Goal: Task Accomplishment & Management: Use online tool/utility

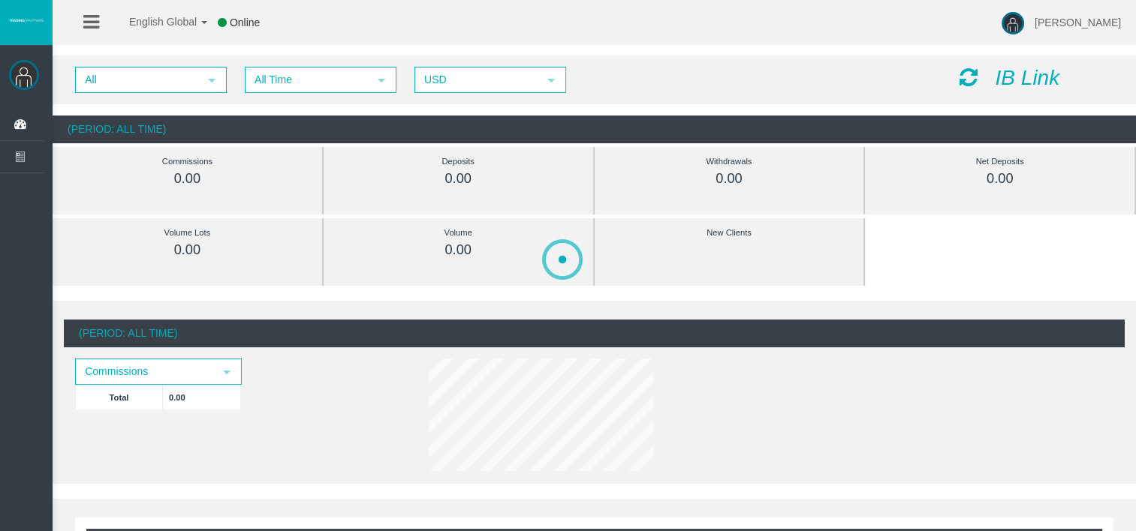
click at [1027, 83] on icon "IB Link" at bounding box center [1027, 77] width 65 height 23
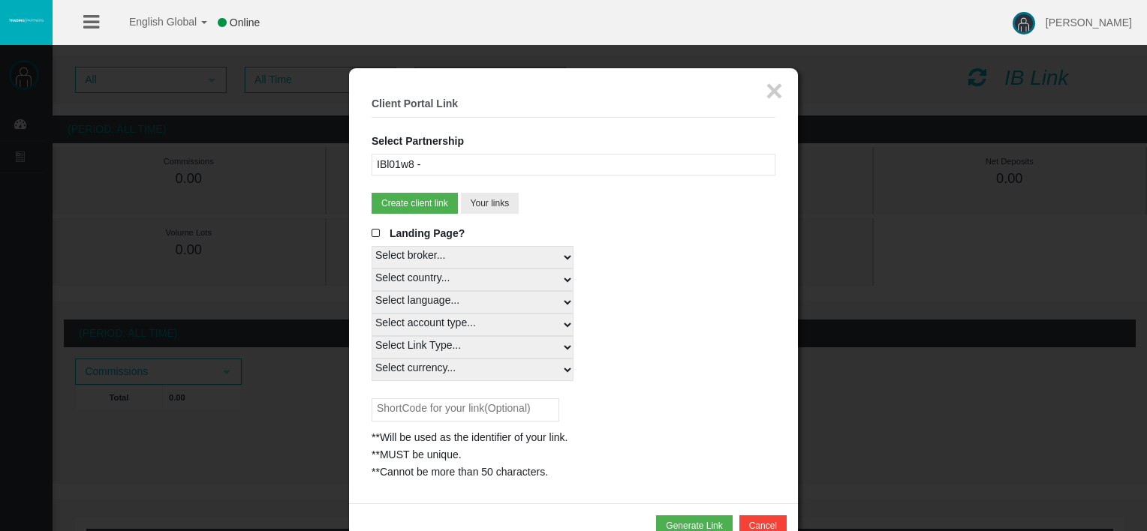
click at [564, 158] on div "IBl01w8 -" at bounding box center [574, 165] width 404 height 22
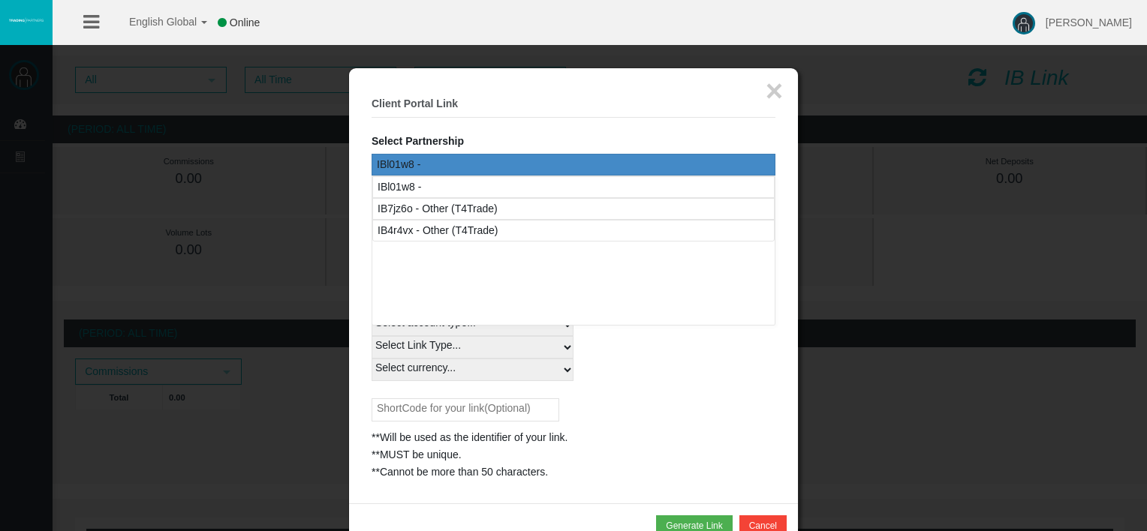
click at [364, 180] on div "× Client Portal Link Select Partnership IBl01w8 - IB7jz6o - Other (T4Trade) IB4…" at bounding box center [573, 285] width 449 height 435
click at [422, 163] on div "IBl01w8 -" at bounding box center [574, 165] width 404 height 22
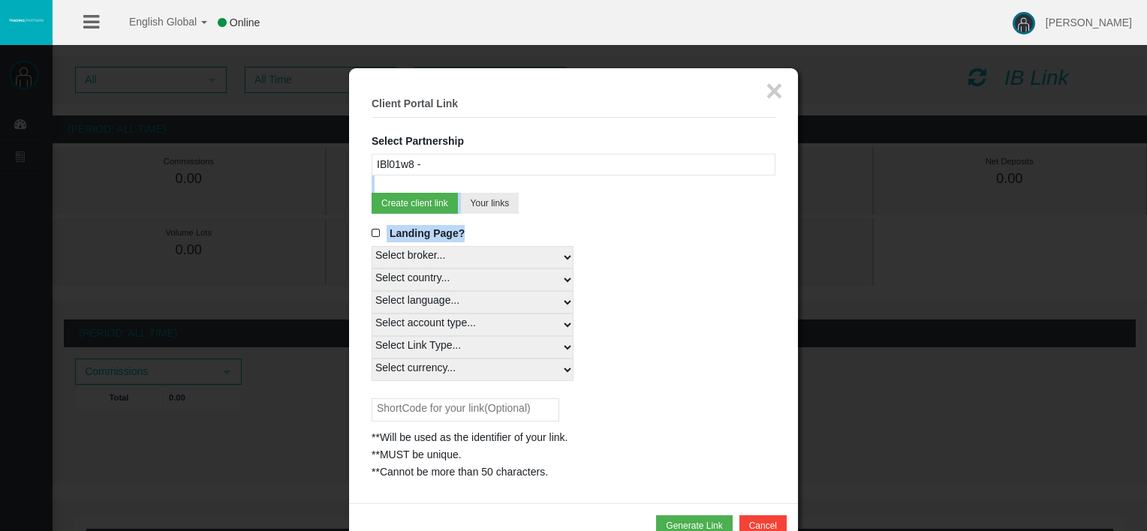
drag, startPoint x: 620, startPoint y: 227, endPoint x: 372, endPoint y: 186, distance: 251.1
click at [372, 186] on fieldset "× Client Portal Link Select Partnership IBl01w8 - IB7jz6o - Other (T4Trade) IB4…" at bounding box center [574, 286] width 404 height 390
click at [657, 241] on div "Landing Page?" at bounding box center [574, 235] width 404 height 21
click at [567, 254] on select "Select broker... T4Trade" at bounding box center [473, 257] width 202 height 23
click at [658, 267] on div "Select broker... T4Trade" at bounding box center [574, 257] width 404 height 23
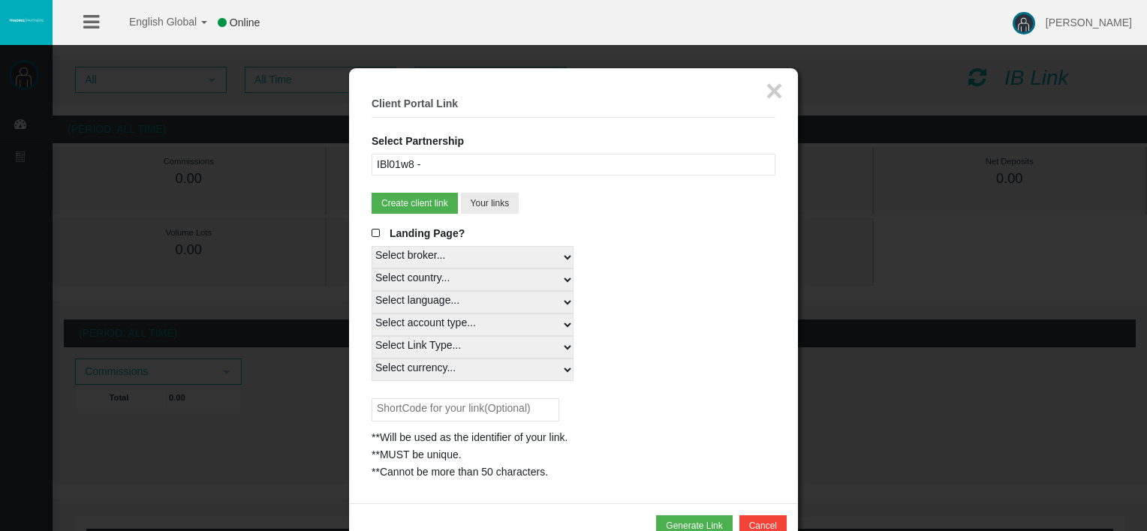
click at [533, 278] on select "Select country... Rest of the World" at bounding box center [473, 280] width 202 height 23
select select
click at [372, 269] on select "Select country... Rest of the World" at bounding box center [473, 280] width 202 height 23
click at [517, 307] on select "Select language... English Japanese Chinese Portuguese Spanish Czech German Fre…" at bounding box center [473, 302] width 202 height 23
click at [372, 291] on select "Select language... English Japanese Chinese Portuguese Spanish Czech German Fre…" at bounding box center [473, 302] width 202 height 23
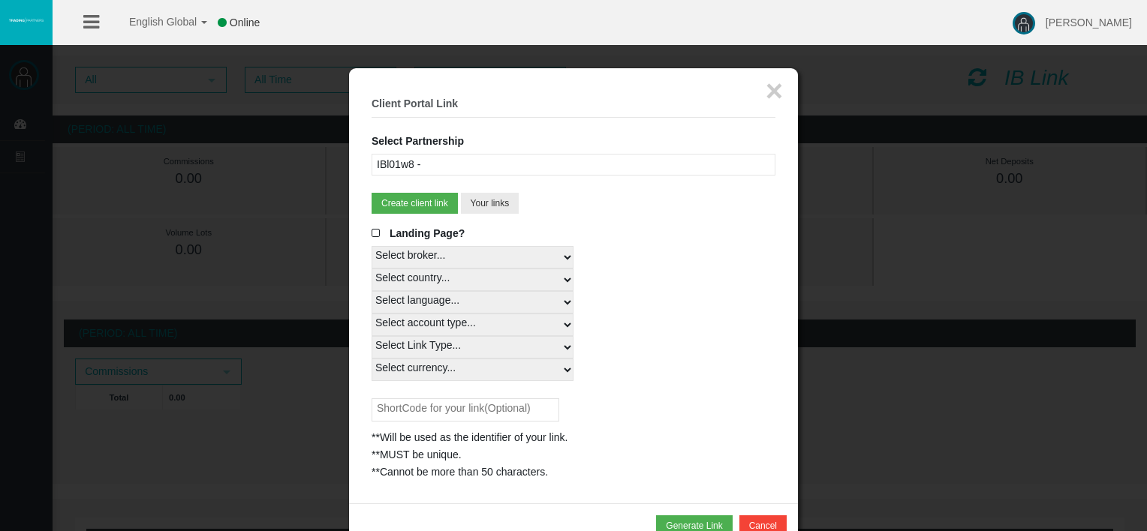
drag, startPoint x: 453, startPoint y: 302, endPoint x: 465, endPoint y: 290, distance: 17.0
click at [453, 302] on select "Select language... English Japanese Chinese Portuguese Spanish Czech German Fre…" at bounding box center [473, 302] width 202 height 23
select select
click at [372, 291] on select "Select language... English Japanese Chinese Portuguese Spanish Czech German Fre…" at bounding box center [473, 302] width 202 height 23
drag, startPoint x: 467, startPoint y: 323, endPoint x: 543, endPoint y: 335, distance: 77.5
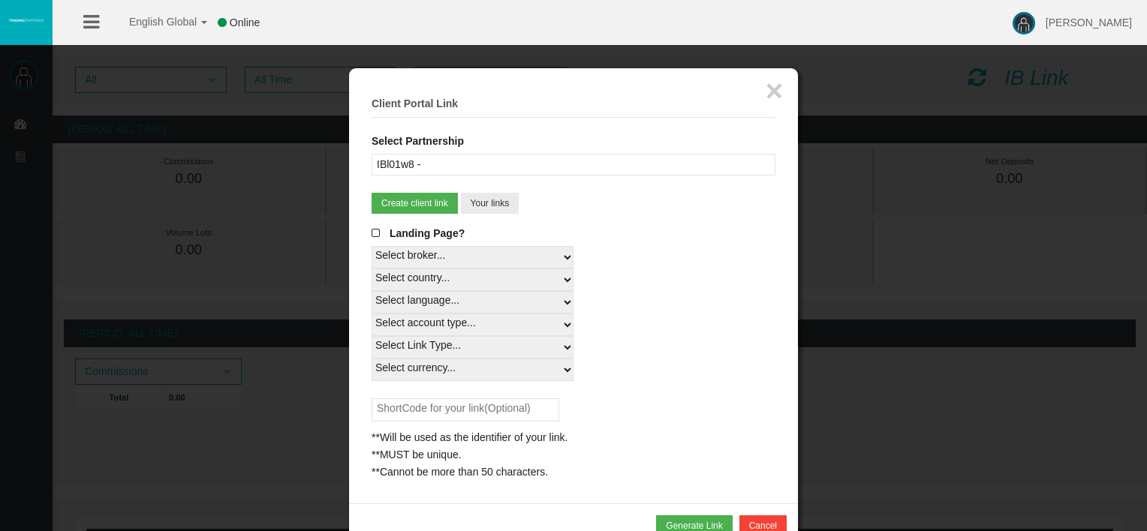
click at [467, 323] on select "Select account type... All Platforms MT4 LiveFloatingSpreadAccount MT4 Cent MT4…" at bounding box center [473, 325] width 202 height 23
select select
click at [372, 314] on select "Select account type... All Platforms MT4 LiveFloatingSpreadAccount MT4 Cent MT4…" at bounding box center [473, 325] width 202 height 23
click at [496, 345] on select "Select Link Type... Real" at bounding box center [473, 347] width 202 height 23
select select "Real"
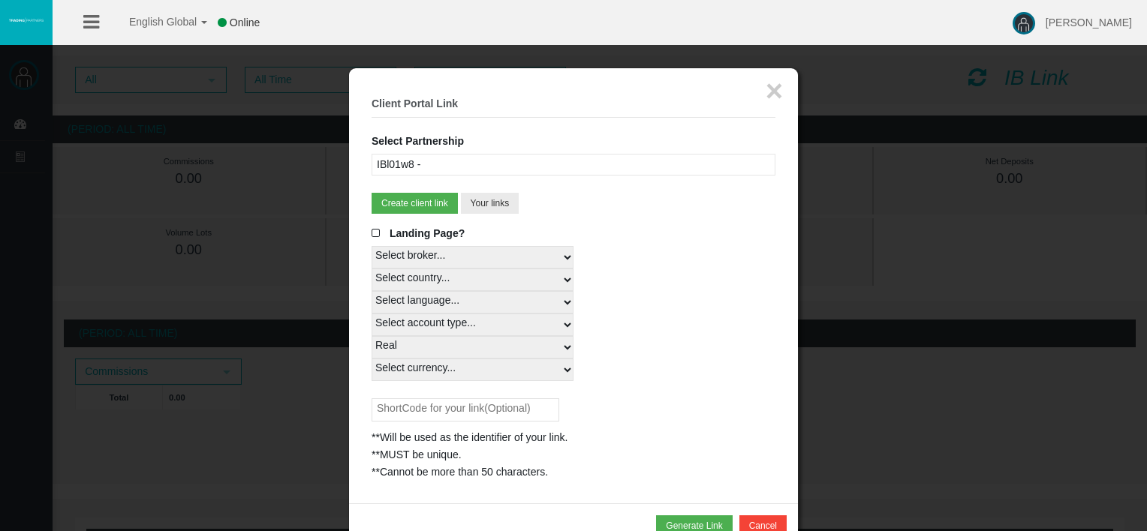
click at [372, 336] on select "Select Link Type... Real" at bounding box center [473, 347] width 202 height 23
drag, startPoint x: 534, startPoint y: 369, endPoint x: 519, endPoint y: 382, distance: 20.2
click at [534, 369] on select "Select currency... All Currencies" at bounding box center [473, 370] width 202 height 23
select select "All Currencies"
click at [372, 359] on select "Select currency... All Currencies" at bounding box center [473, 370] width 202 height 23
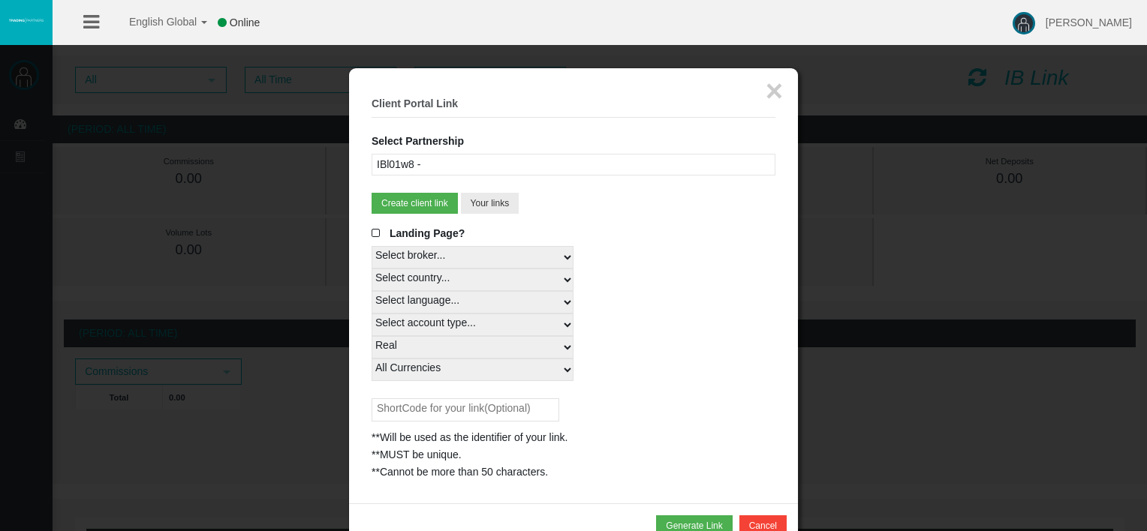
click at [625, 354] on div "Select Link Type... Real" at bounding box center [574, 347] width 404 height 23
click at [694, 517] on button "Generate Link" at bounding box center [694, 526] width 76 height 21
drag, startPoint x: 387, startPoint y: 487, endPoint x: 505, endPoint y: 525, distance: 124.4
click at [505, 498] on div "[URL][DOMAIN_NAME]" at bounding box center [574, 489] width 404 height 17
drag, startPoint x: 505, startPoint y: 525, endPoint x: 462, endPoint y: 401, distance: 131.3
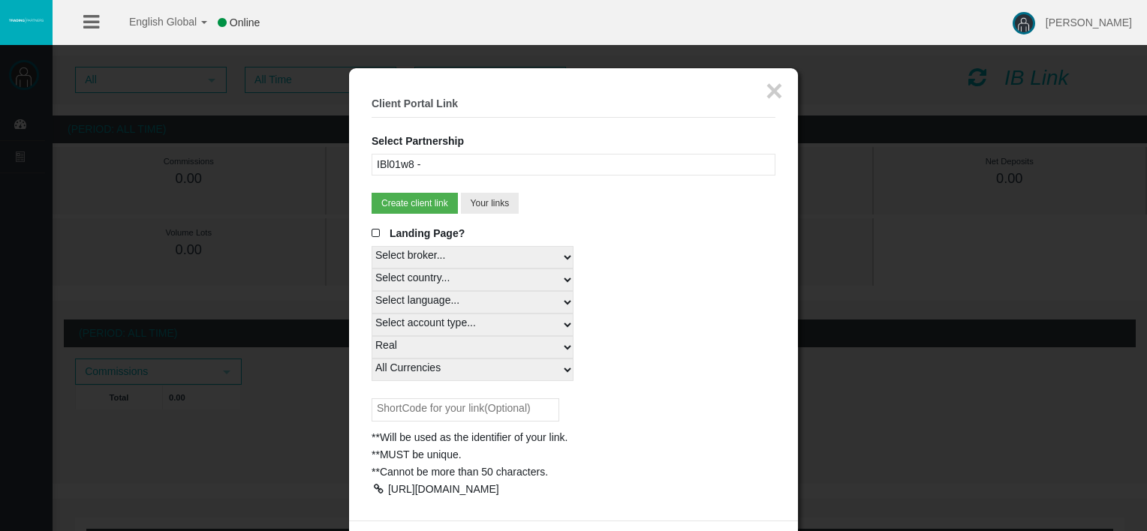
click at [462, 401] on input "text" at bounding box center [466, 410] width 188 height 23
click at [640, 436] on div "**Will be used as the identifier of your link." at bounding box center [574, 437] width 404 height 17
drag, startPoint x: 694, startPoint y: 436, endPoint x: 545, endPoint y: 423, distance: 149.2
click at [690, 443] on div "**Will be used as the identifier of your link." at bounding box center [574, 437] width 404 height 17
drag, startPoint x: 432, startPoint y: 405, endPoint x: 600, endPoint y: 432, distance: 170.3
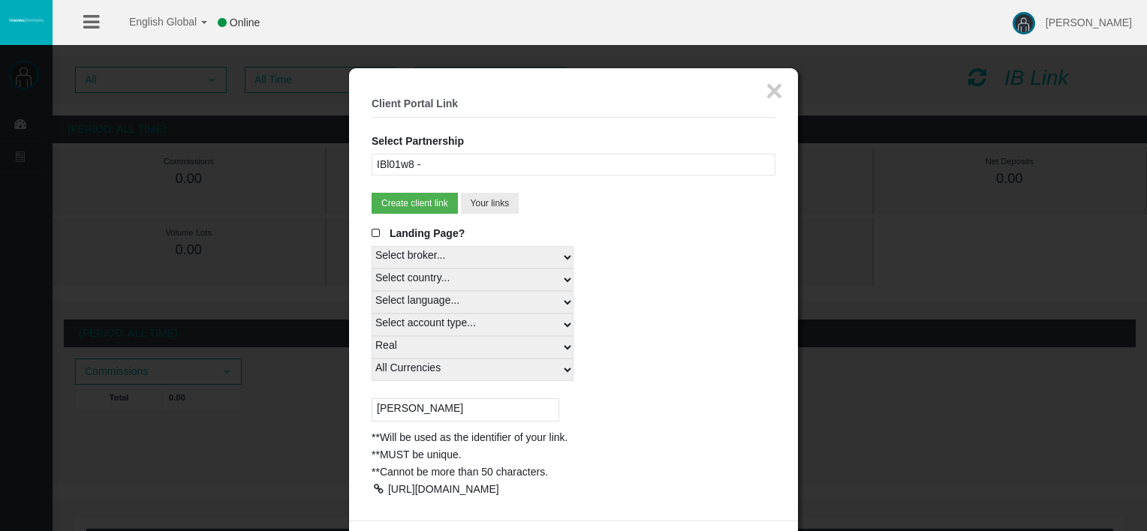
click at [432, 405] on input "carlos" at bounding box center [466, 410] width 188 height 23
type input "c"
click at [627, 426] on div "**Will be used as the identifier of your link. **MUST be unique. **Cannot be mo…" at bounding box center [574, 440] width 404 height 83
drag, startPoint x: 489, startPoint y: 525, endPoint x: 378, endPoint y: 495, distance: 115.1
click at [378, 495] on div "[URL][DOMAIN_NAME]" at bounding box center [574, 489] width 404 height 17
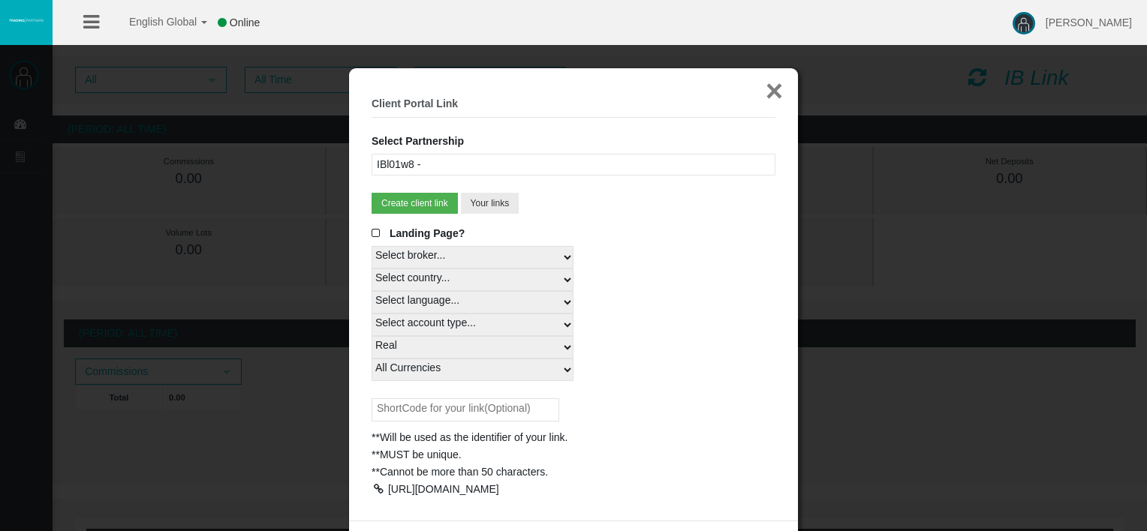
click at [772, 87] on button "×" at bounding box center [774, 91] width 17 height 30
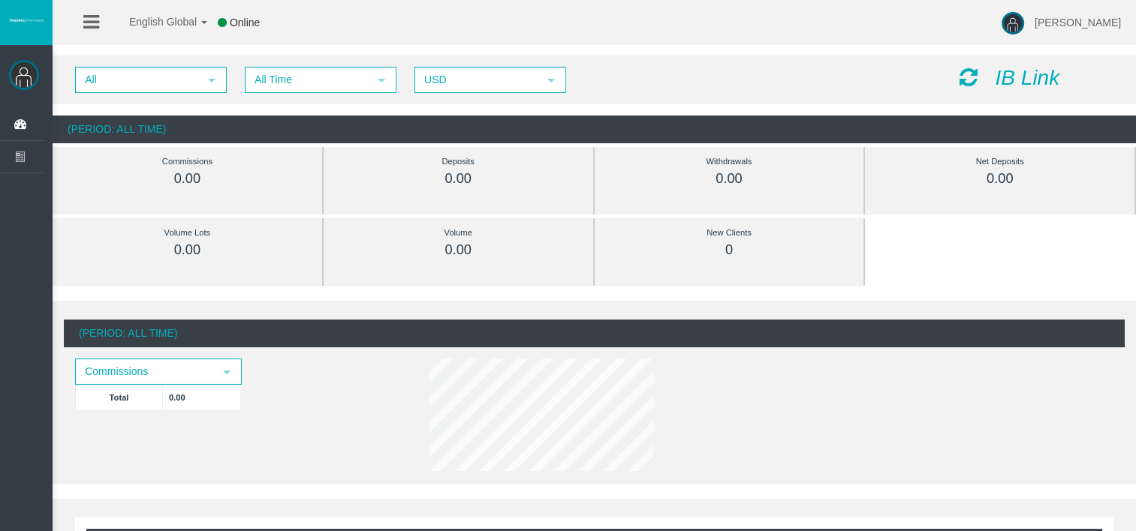
click at [1013, 74] on icon "IB Link" at bounding box center [1027, 77] width 65 height 23
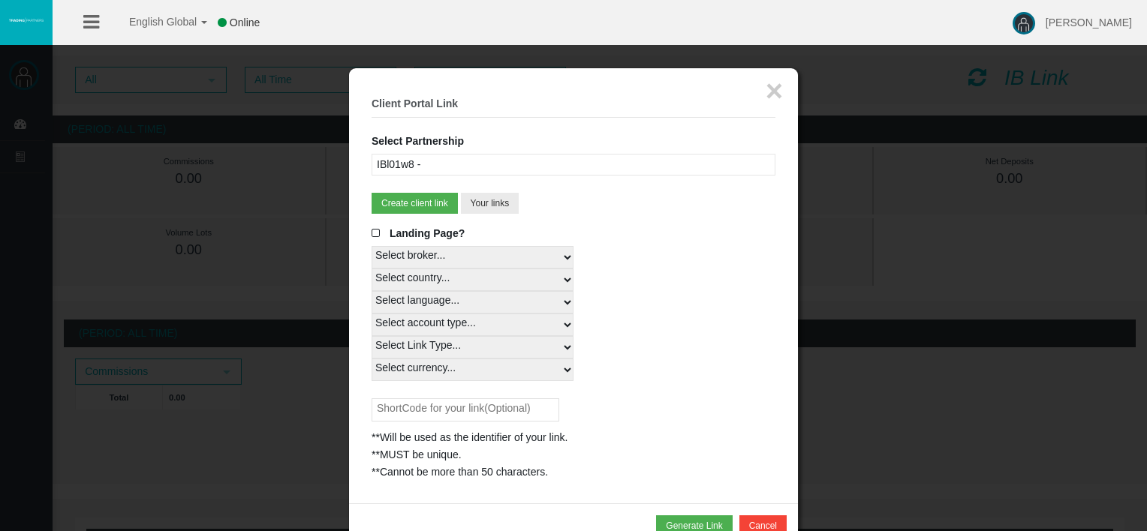
click at [459, 291] on select "Select language... English Japanese Chinese Portuguese Spanish Czech German Fre…" at bounding box center [473, 302] width 202 height 23
select select
click at [372, 291] on select "Select language... English Japanese Chinese Portuguese Spanish Czech German Fre…" at bounding box center [473, 302] width 202 height 23
click at [441, 323] on select "Select account type... All Platforms MT4 LiveFloatingSpreadAccount MT4 Cent MT4…" at bounding box center [473, 325] width 202 height 23
select select
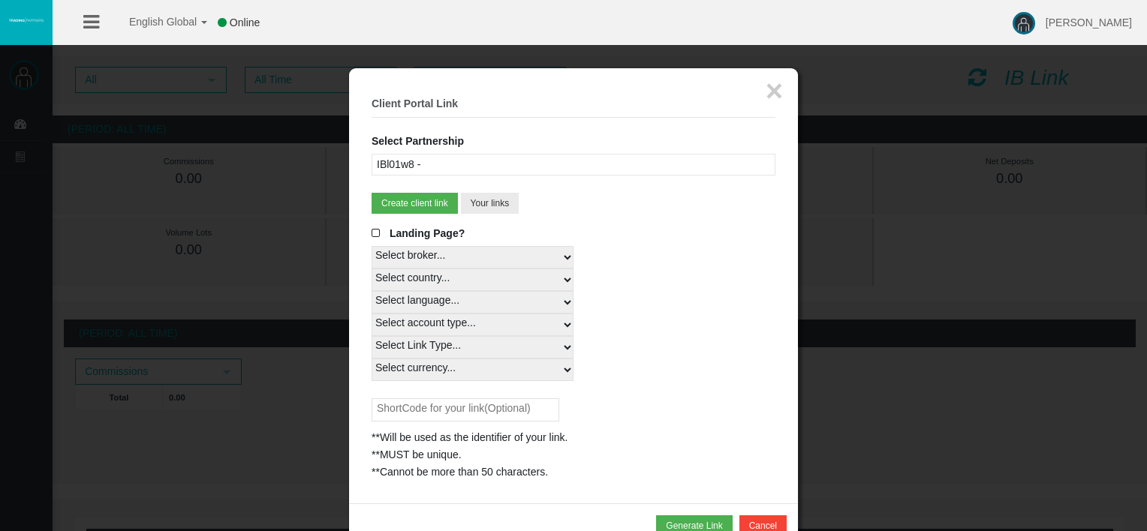
click at [372, 314] on select "Select account type... All Platforms MT4 LiveFloatingSpreadAccount MT4 Cent MT4…" at bounding box center [473, 325] width 202 height 23
drag, startPoint x: 456, startPoint y: 351, endPoint x: 465, endPoint y: 358, distance: 10.7
click at [456, 351] on select "Select Link Type... Real" at bounding box center [473, 347] width 202 height 23
select select "Real"
click at [372, 336] on select "Select Link Type... Real" at bounding box center [473, 347] width 202 height 23
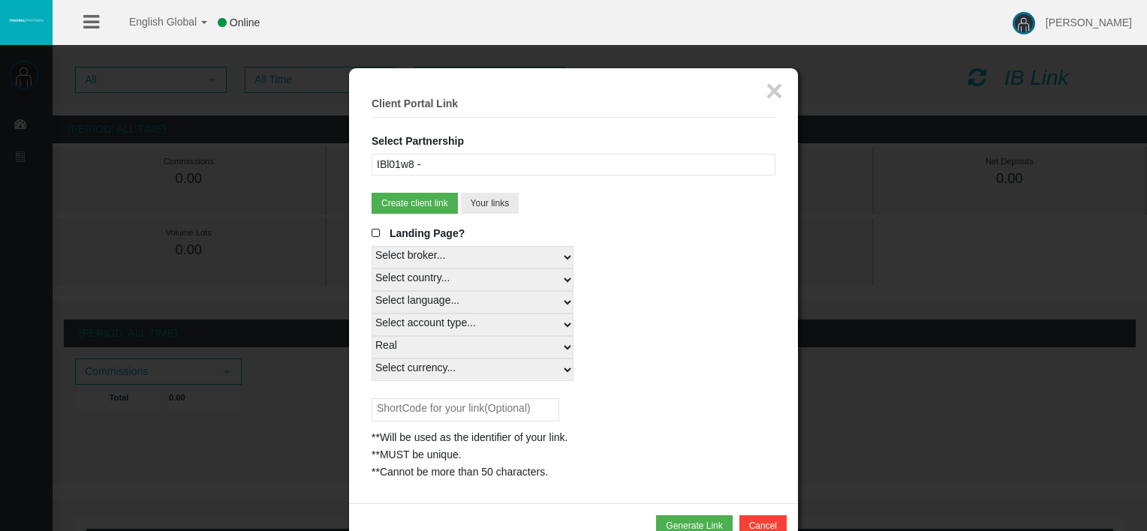
click at [453, 372] on select "Select currency... All Currencies" at bounding box center [473, 370] width 202 height 23
select select "All Currencies"
click at [372, 359] on select "Select currency... All Currencies" at bounding box center [473, 370] width 202 height 23
click at [446, 401] on input "text" at bounding box center [466, 410] width 188 height 23
type input "carlos"
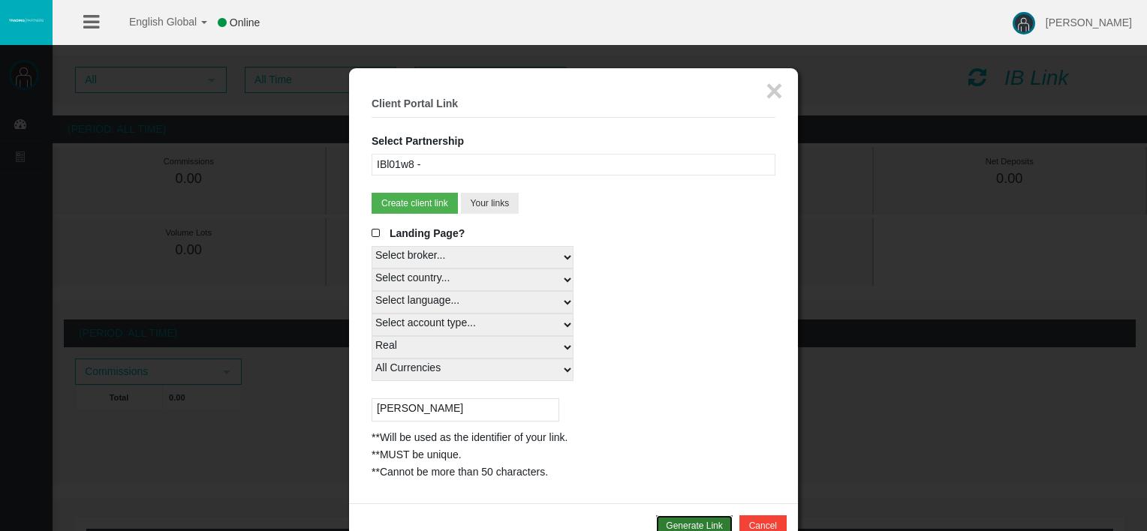
click at [679, 522] on button "Generate Link" at bounding box center [694, 526] width 76 height 21
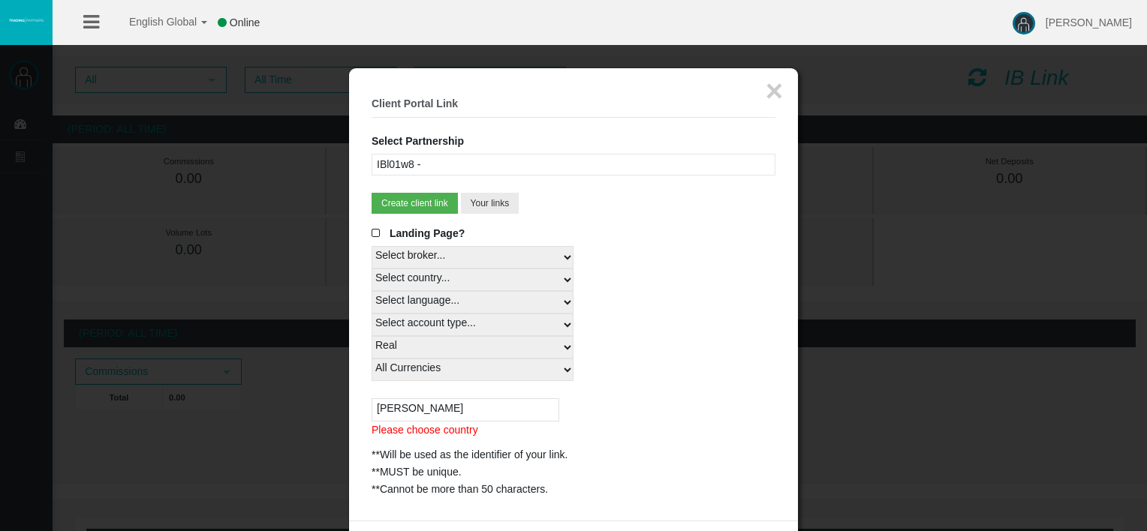
click at [471, 403] on input "carlos" at bounding box center [466, 410] width 188 height 23
click at [453, 365] on select "Select currency... All Currencies" at bounding box center [473, 370] width 202 height 23
click at [447, 345] on select "Select Link Type... Real" at bounding box center [473, 347] width 202 height 23
click at [447, 320] on select "Select account type... All Platforms MT4 LiveFloatingSpreadAccount MT4 Cent MT4…" at bounding box center [473, 325] width 202 height 23
click at [444, 281] on select "Select country... Rest of the World" at bounding box center [473, 280] width 202 height 23
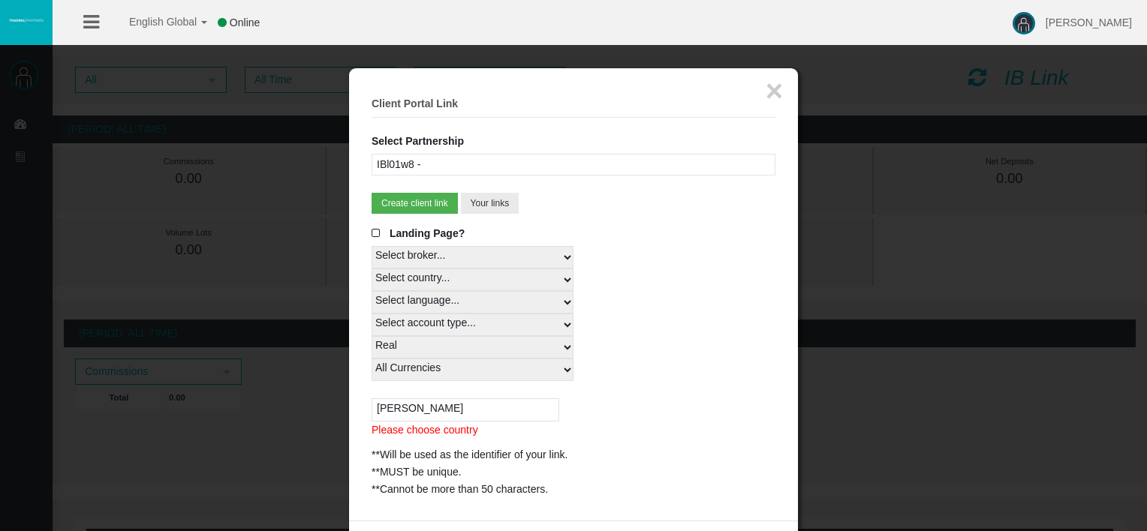
select select
click at [372, 269] on select "Select country... Rest of the World" at bounding box center [473, 280] width 202 height 23
click at [664, 366] on div "Select currency... All Currencies" at bounding box center [574, 370] width 404 height 23
click at [474, 414] on input "carlos" at bounding box center [466, 410] width 188 height 23
click at [772, 90] on button "×" at bounding box center [774, 91] width 17 height 30
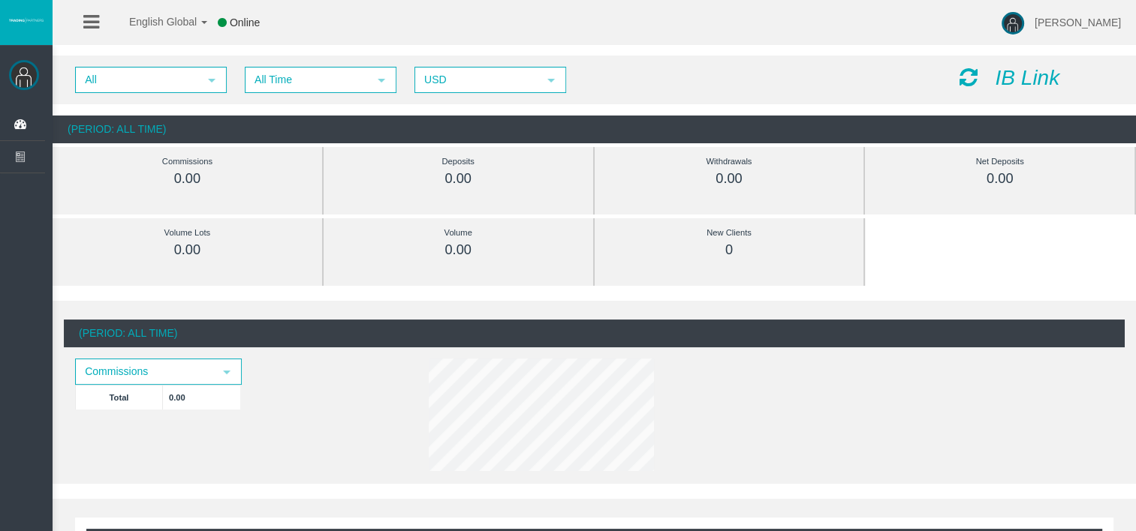
click at [991, 80] on div "IB Link" at bounding box center [1036, 78] width 177 height 23
click at [992, 83] on div "IB Link" at bounding box center [1036, 78] width 177 height 23
click at [1014, 79] on icon "IB Link" at bounding box center [1027, 77] width 65 height 23
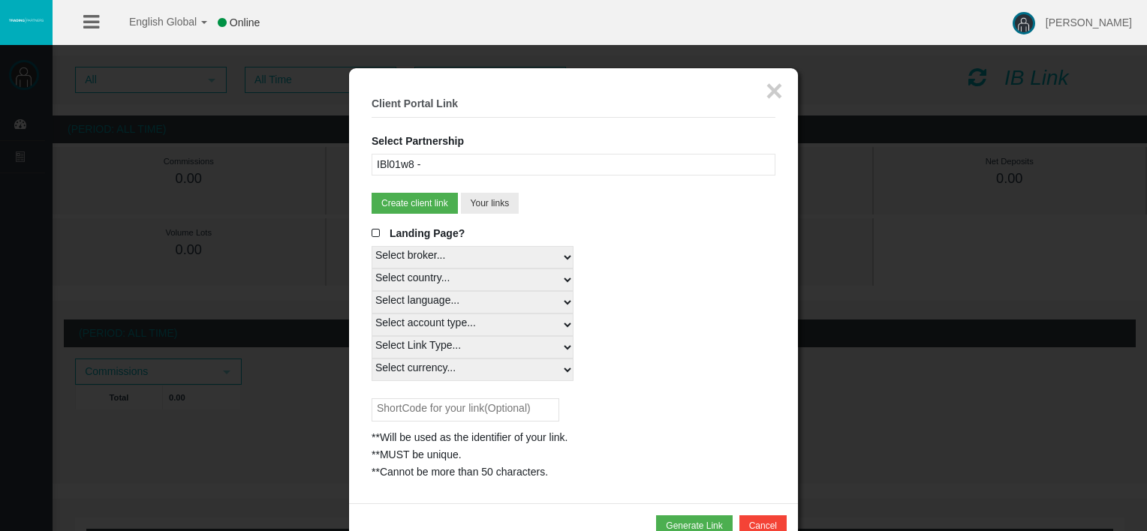
click at [441, 276] on select "Select country... Rest of the World" at bounding box center [473, 280] width 202 height 23
select select
click at [372, 269] on select "Select country... Rest of the World" at bounding box center [473, 280] width 202 height 23
drag, startPoint x: 447, startPoint y: 297, endPoint x: 466, endPoint y: 330, distance: 38.4
click at [447, 297] on select "Select language... English Japanese Chinese Portuguese Spanish Czech German Fre…" at bounding box center [473, 302] width 202 height 23
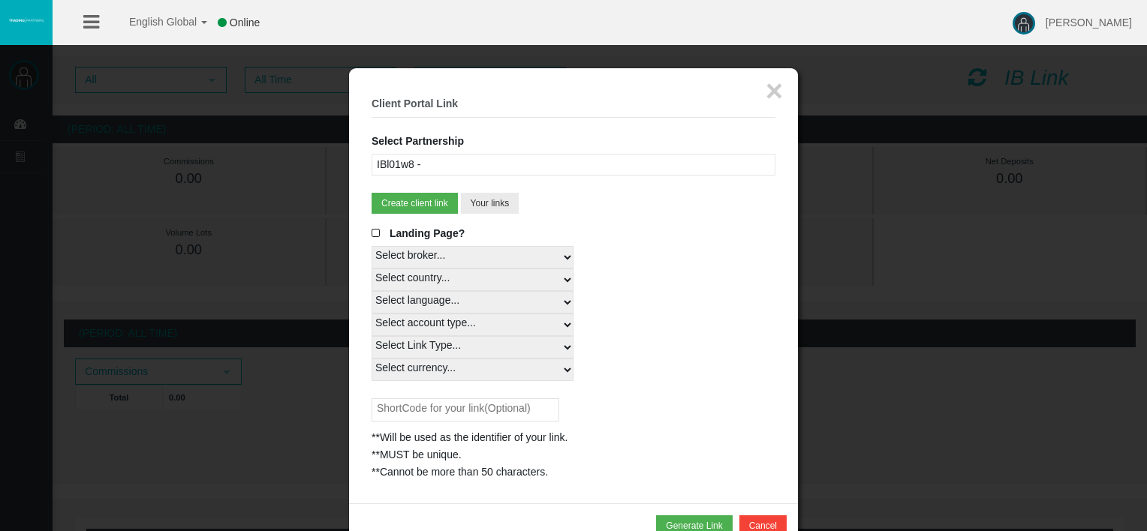
select select
click at [372, 291] on select "Select language... English Japanese Chinese Portuguese Spanish Czech German Fre…" at bounding box center [473, 302] width 202 height 23
click at [435, 326] on select "Select account type... All Platforms MT4 LiveFloatingSpreadAccount MT4 Cent MT4…" at bounding box center [473, 325] width 202 height 23
select select
click at [372, 314] on select "Select account type... All Platforms MT4 LiveFloatingSpreadAccount MT4 Cent MT4…" at bounding box center [473, 325] width 202 height 23
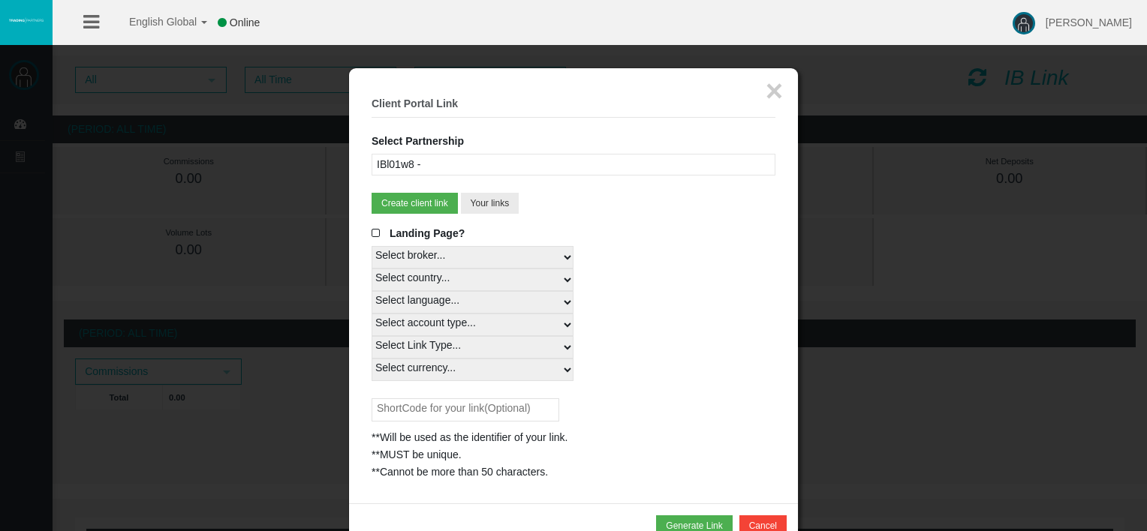
drag, startPoint x: 453, startPoint y: 350, endPoint x: 463, endPoint y: 360, distance: 13.8
click at [453, 350] on select "Select Link Type... Real" at bounding box center [473, 347] width 202 height 23
select select "Real"
click at [372, 336] on select "Select Link Type... Real" at bounding box center [473, 347] width 202 height 23
click at [460, 374] on select "Select currency... All Currencies" at bounding box center [473, 370] width 202 height 23
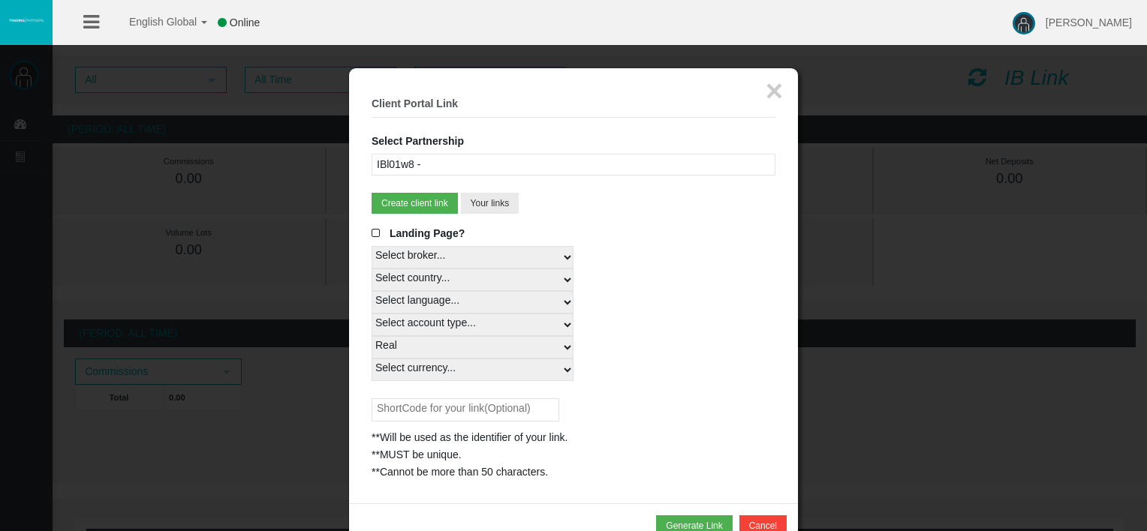
select select "All Currencies"
click at [372, 359] on select "Select currency... All Currencies" at bounding box center [473, 370] width 202 height 23
click at [440, 399] on input "text" at bounding box center [466, 410] width 188 height 23
type input "carlos"
click at [650, 351] on div "Select Link Type... Real" at bounding box center [574, 347] width 404 height 23
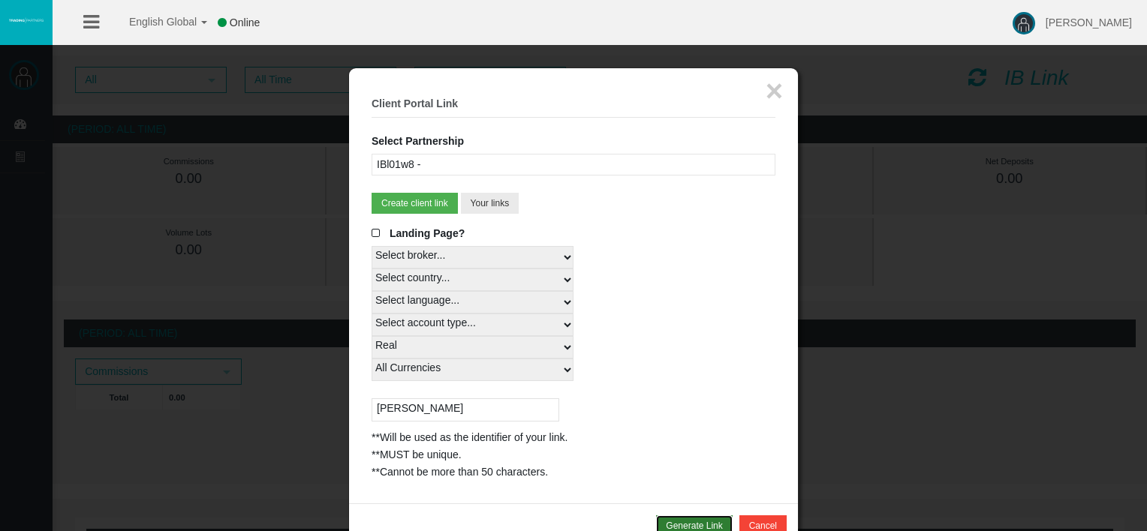
click at [685, 517] on button "Generate Link" at bounding box center [694, 526] width 76 height 21
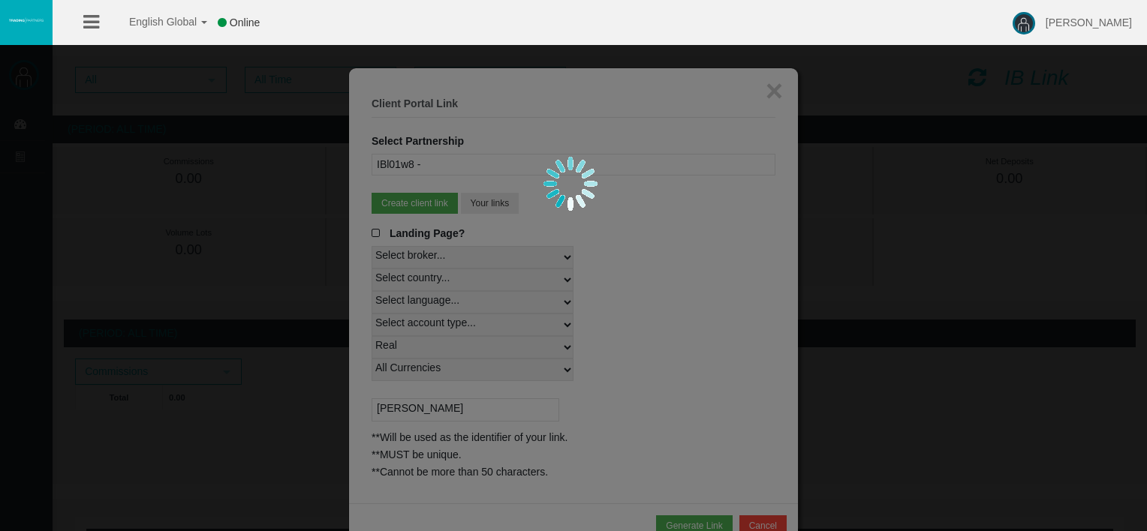
click at [776, 80] on div at bounding box center [573, 265] width 1147 height 531
click at [774, 88] on div at bounding box center [573, 265] width 1147 height 531
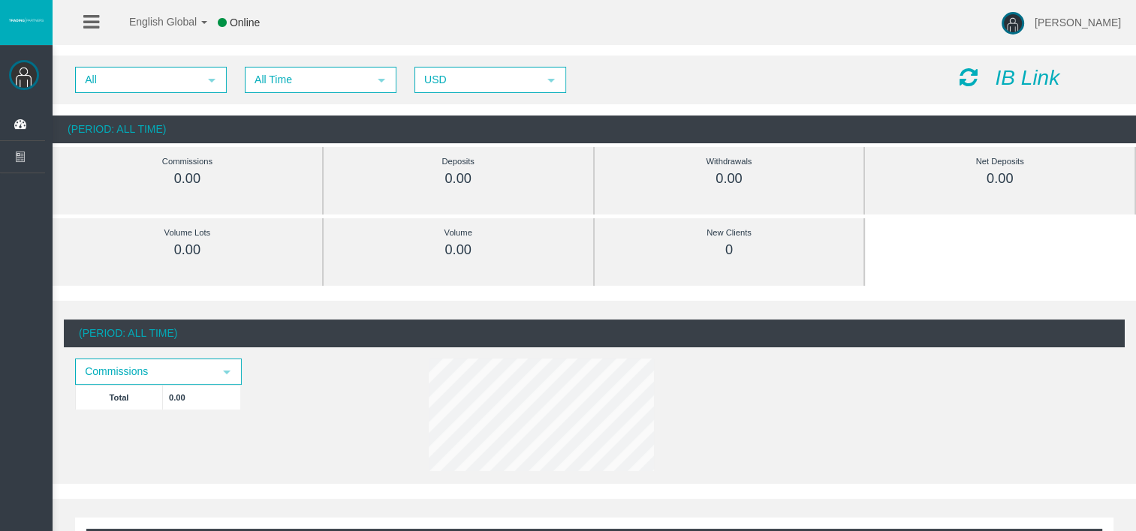
click at [1028, 80] on icon "IB Link" at bounding box center [1027, 77] width 65 height 23
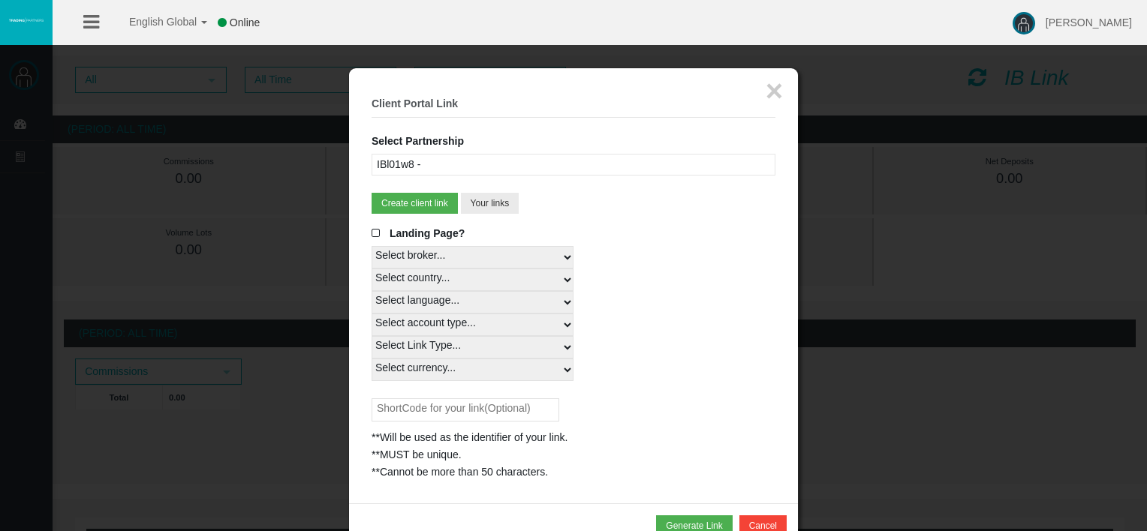
click at [512, 280] on select "Select country... Rest of the World" at bounding box center [473, 280] width 202 height 23
select select
click at [372, 269] on select "Select country... Rest of the World" at bounding box center [473, 280] width 202 height 23
click at [514, 308] on select "Select language... English Japanese Chinese Portuguese Spanish Czech German Fre…" at bounding box center [473, 302] width 202 height 23
select select
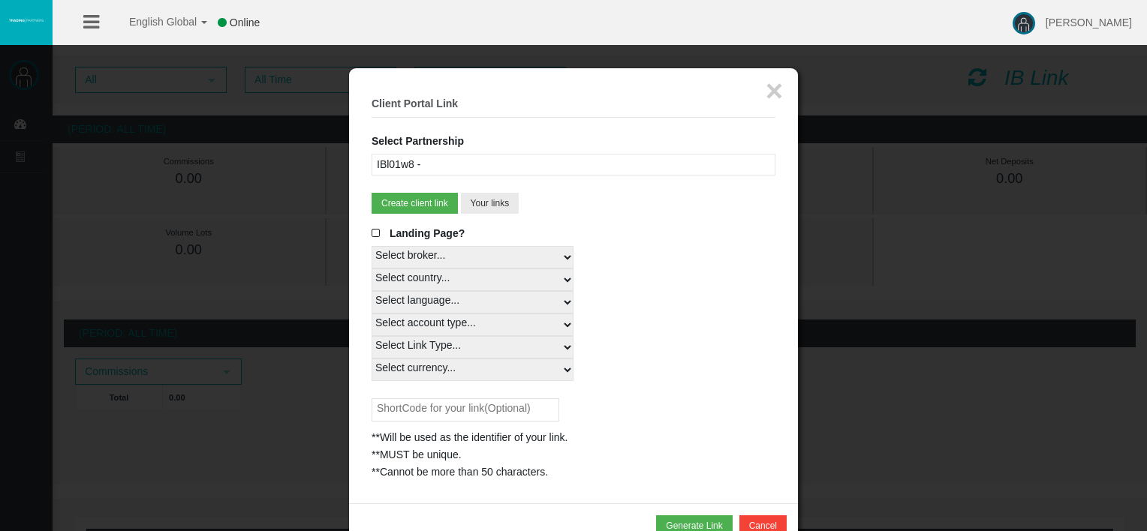
click at [372, 291] on select "Select language... English Japanese Chinese Portuguese Spanish Czech German Fre…" at bounding box center [473, 302] width 202 height 23
drag, startPoint x: 440, startPoint y: 316, endPoint x: 444, endPoint y: 326, distance: 11.4
click at [440, 316] on select "Select account type... All Platforms MT4 LiveFloatingSpreadAccount MT4 Cent MT4…" at bounding box center [473, 325] width 202 height 23
select select
click at [372, 314] on select "Select account type... All Platforms MT4 LiveFloatingSpreadAccount MT4 Cent MT4…" at bounding box center [473, 325] width 202 height 23
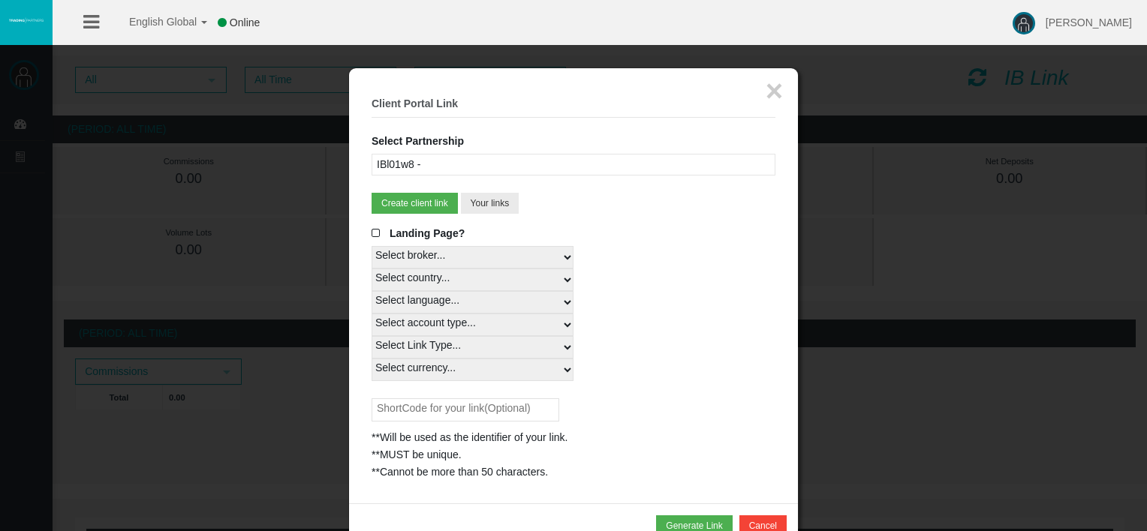
click at [455, 345] on select "Select Link Type... Real" at bounding box center [473, 347] width 202 height 23
select select "Real"
click at [372, 336] on select "Select Link Type... Real" at bounding box center [473, 347] width 202 height 23
click at [454, 377] on select "Select currency... All Currencies" at bounding box center [473, 370] width 202 height 23
select select "All Currencies"
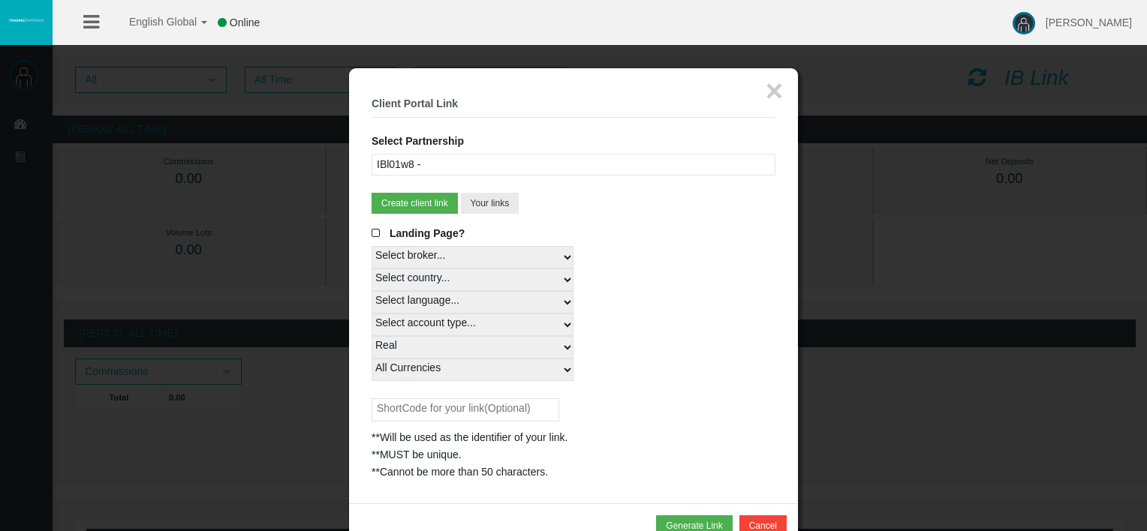
click at [372, 359] on select "Select currency... All Currencies" at bounding box center [473, 370] width 202 height 23
click at [649, 311] on div "Select language... English Japanese Chinese Portuguese Spanish Czech German Fre…" at bounding box center [574, 302] width 404 height 23
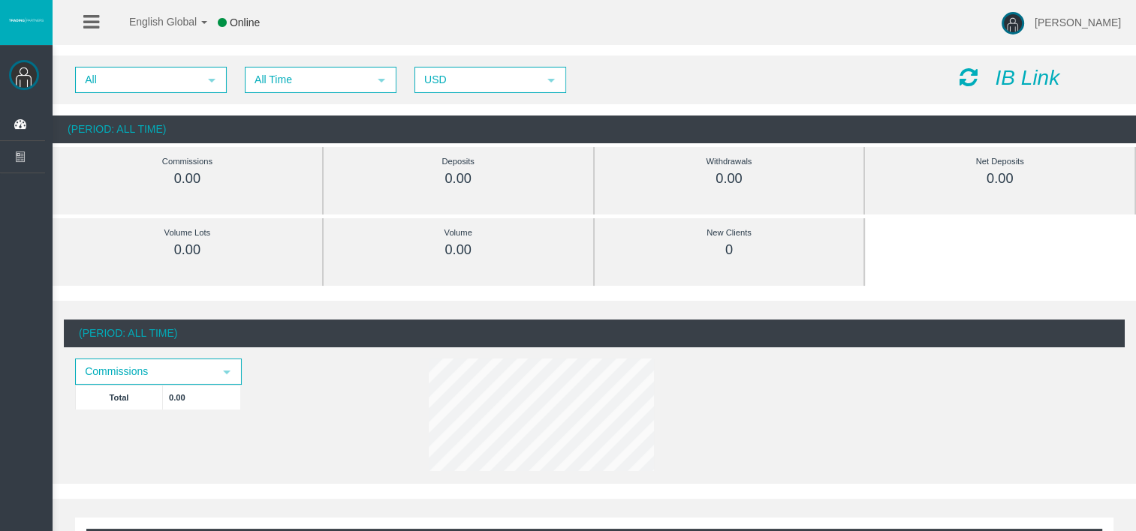
click at [1027, 75] on icon "IB Link" at bounding box center [1027, 77] width 65 height 23
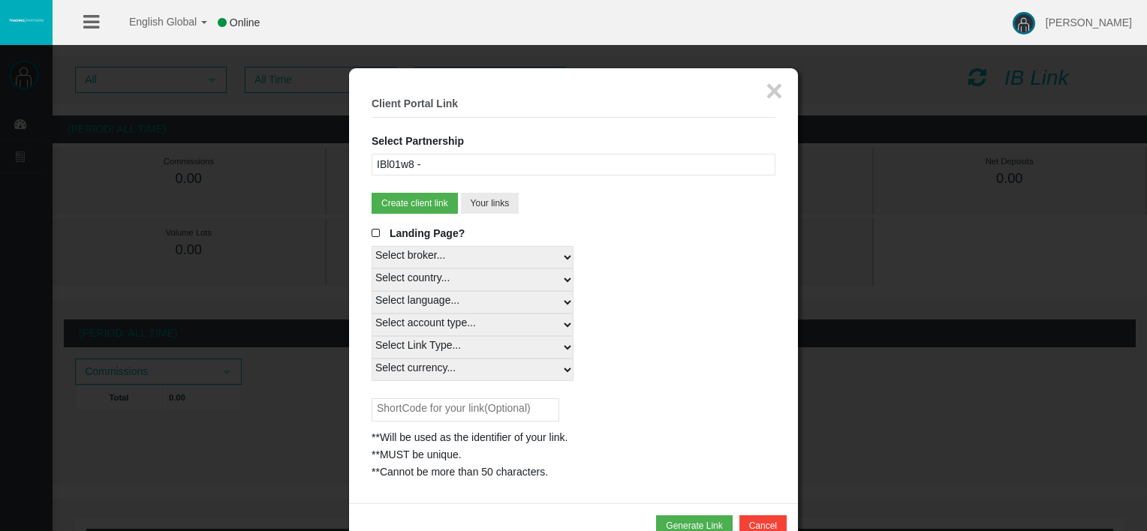
click at [438, 275] on select "Select country... Rest of the World" at bounding box center [473, 280] width 202 height 23
select select
click at [372, 269] on select "Select country... Rest of the World" at bounding box center [473, 280] width 202 height 23
drag, startPoint x: 467, startPoint y: 299, endPoint x: 474, endPoint y: 306, distance: 10.1
click at [467, 299] on select "Select language... English Japanese Chinese Portuguese Spanish Czech German Fre…" at bounding box center [473, 302] width 202 height 23
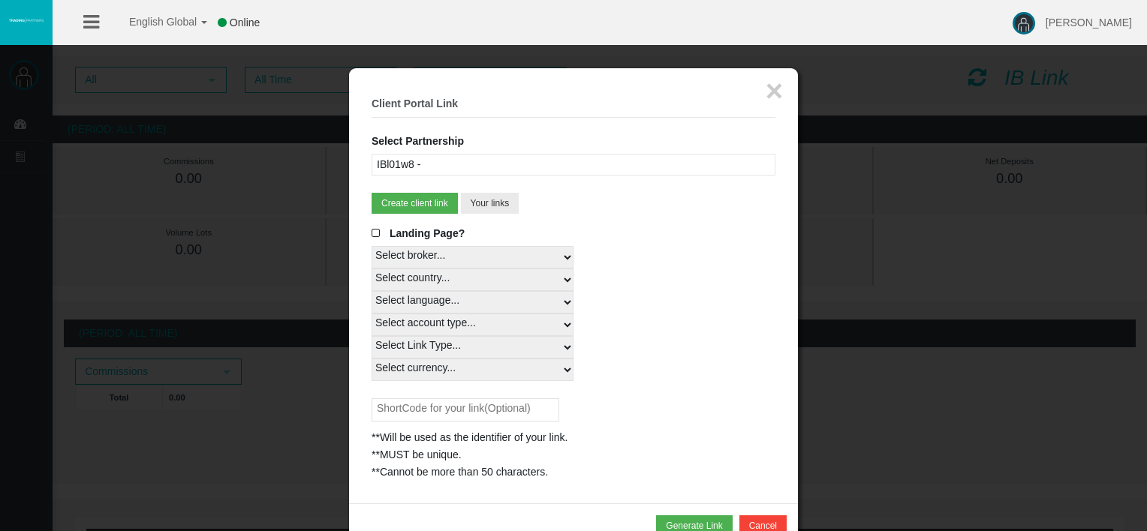
select select
click at [372, 291] on select "Select language... English Japanese Chinese Portuguese Spanish Czech German Fre…" at bounding box center [473, 302] width 202 height 23
click at [488, 322] on select "Select account type... All Platforms MT4 LiveFloatingSpreadAccount MT4 Cent MT4…" at bounding box center [473, 325] width 202 height 23
select select
click at [372, 314] on select "Select account type... All Platforms MT4 LiveFloatingSpreadAccount MT4 Cent MT4…" at bounding box center [473, 325] width 202 height 23
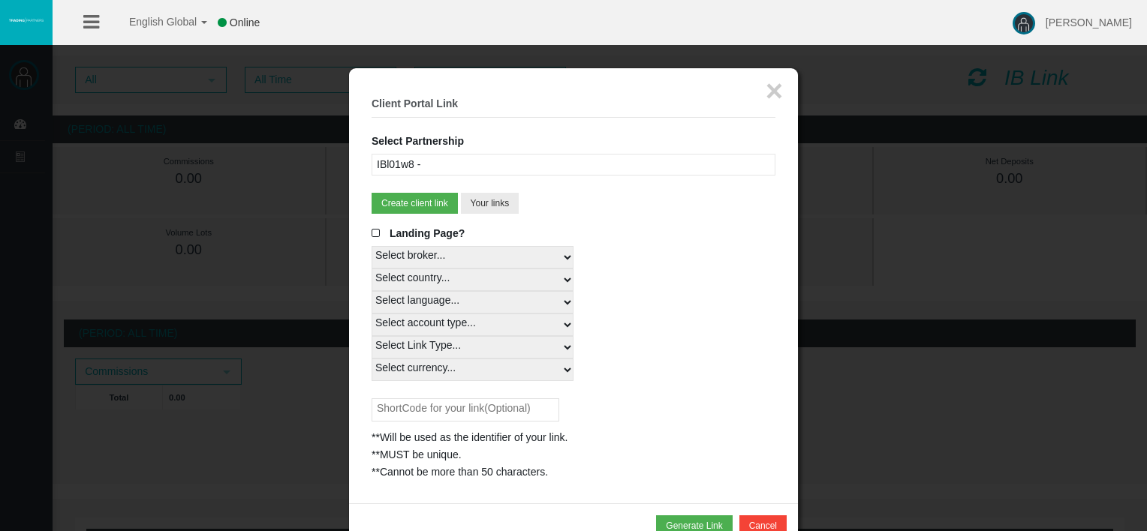
click at [476, 351] on select "Select Link Type... Real" at bounding box center [473, 347] width 202 height 23
click at [372, 336] on select "Select Link Type... Real" at bounding box center [473, 347] width 202 height 23
click at [468, 351] on select "Select Link Type... Real" at bounding box center [473, 347] width 202 height 23
select select "Real"
click at [372, 336] on select "Select Link Type... Real" at bounding box center [473, 347] width 202 height 23
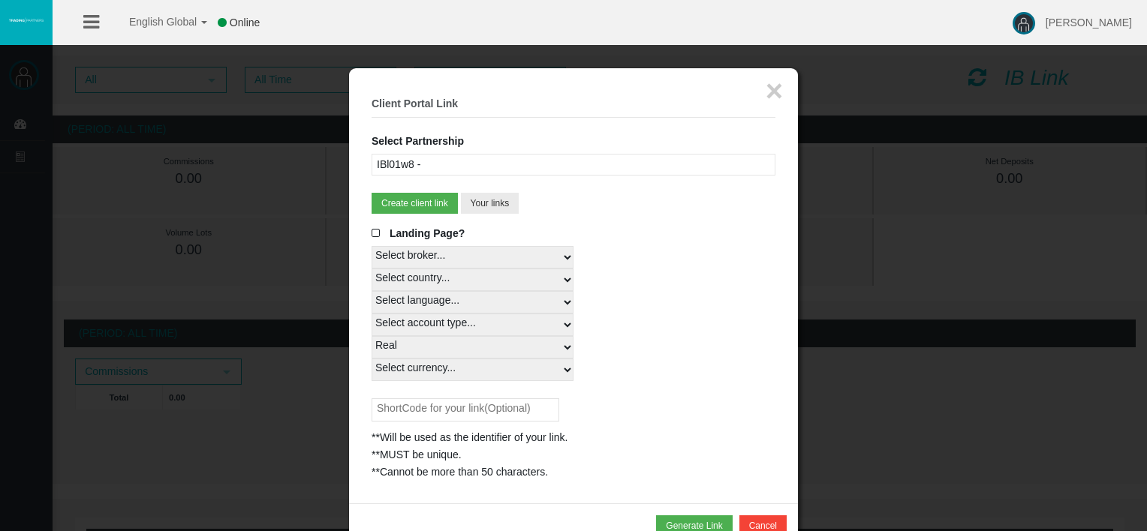
drag, startPoint x: 454, startPoint y: 366, endPoint x: 476, endPoint y: 381, distance: 26.4
click at [454, 366] on select "Select currency... All Currencies" at bounding box center [473, 370] width 202 height 23
select select "All Currencies"
click at [372, 359] on select "Select currency... All Currencies" at bounding box center [473, 370] width 202 height 23
click at [688, 519] on button "Generate Link" at bounding box center [694, 526] width 76 height 21
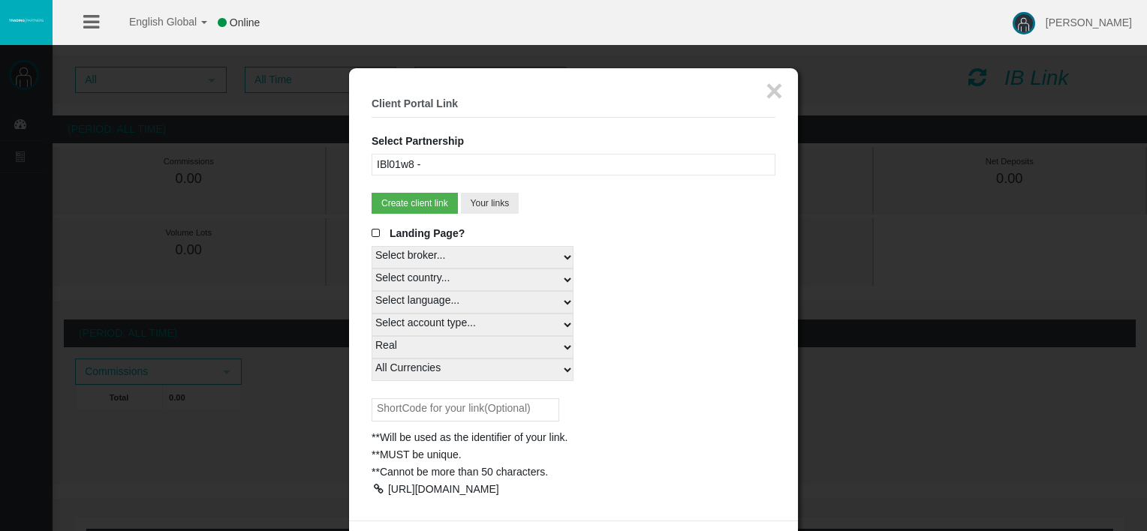
drag, startPoint x: 480, startPoint y: 520, endPoint x: 390, endPoint y: 491, distance: 95.4
click at [390, 491] on div "[URL][DOMAIN_NAME]" at bounding box center [574, 489] width 404 height 17
copy div "[URL][DOMAIN_NAME]"
